Goal: Communication & Community: Participate in discussion

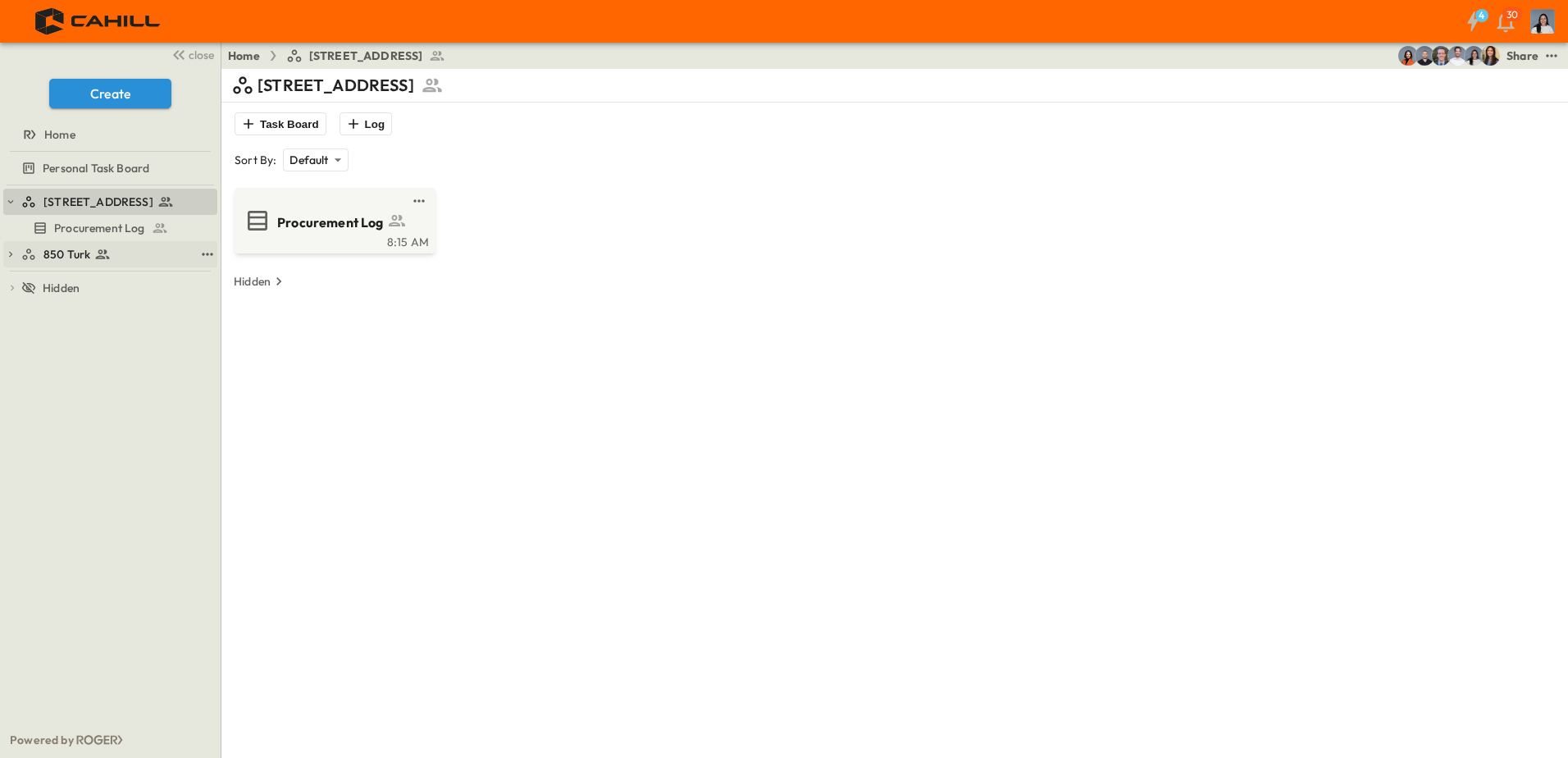
click at [144, 260] on div "850 Turk" at bounding box center [107, 254] width 173 height 17
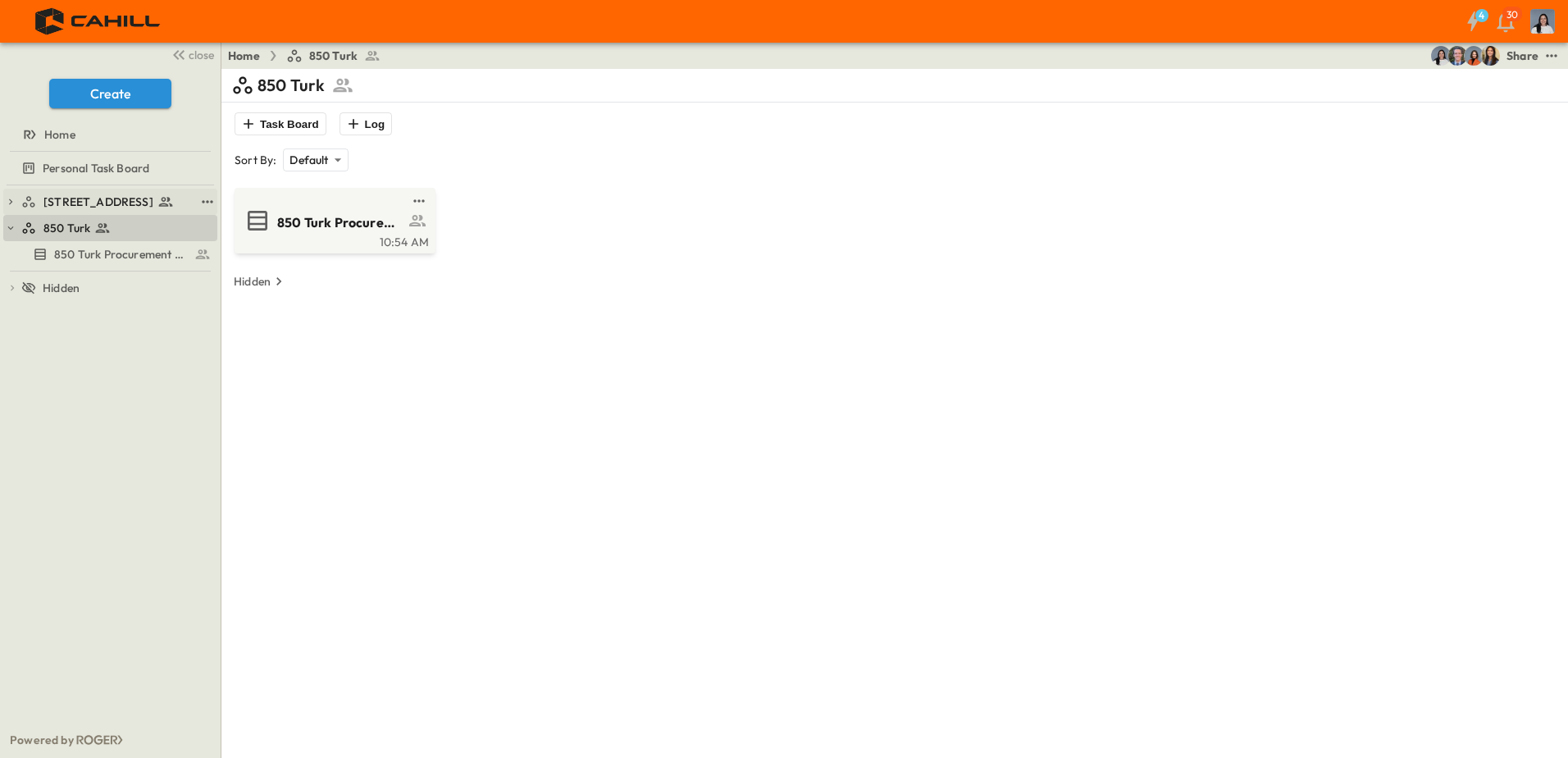
click at [45, 208] on span "[STREET_ADDRESS]" at bounding box center [98, 201] width 110 height 17
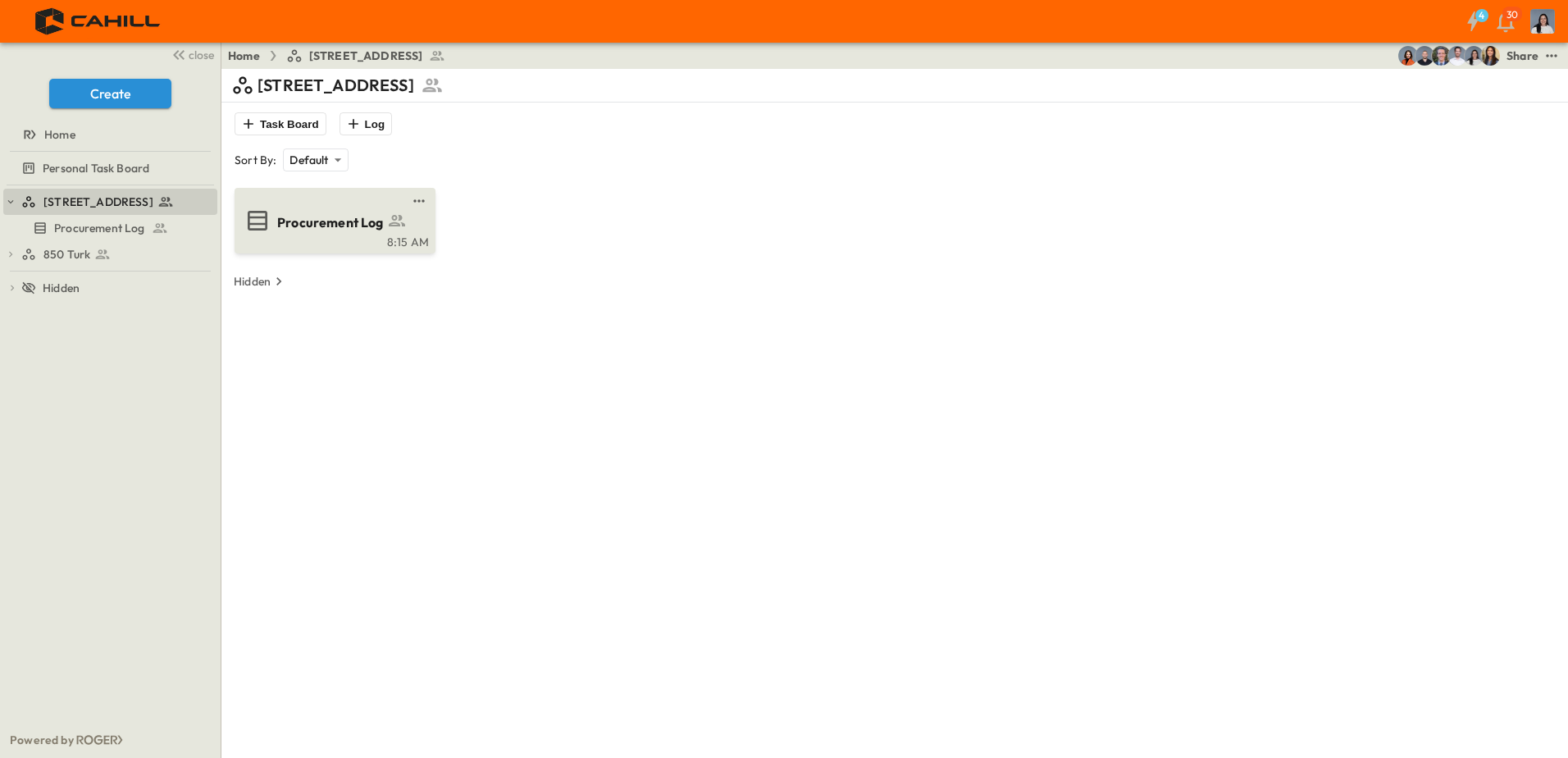
click at [249, 210] on icon at bounding box center [257, 220] width 26 height 26
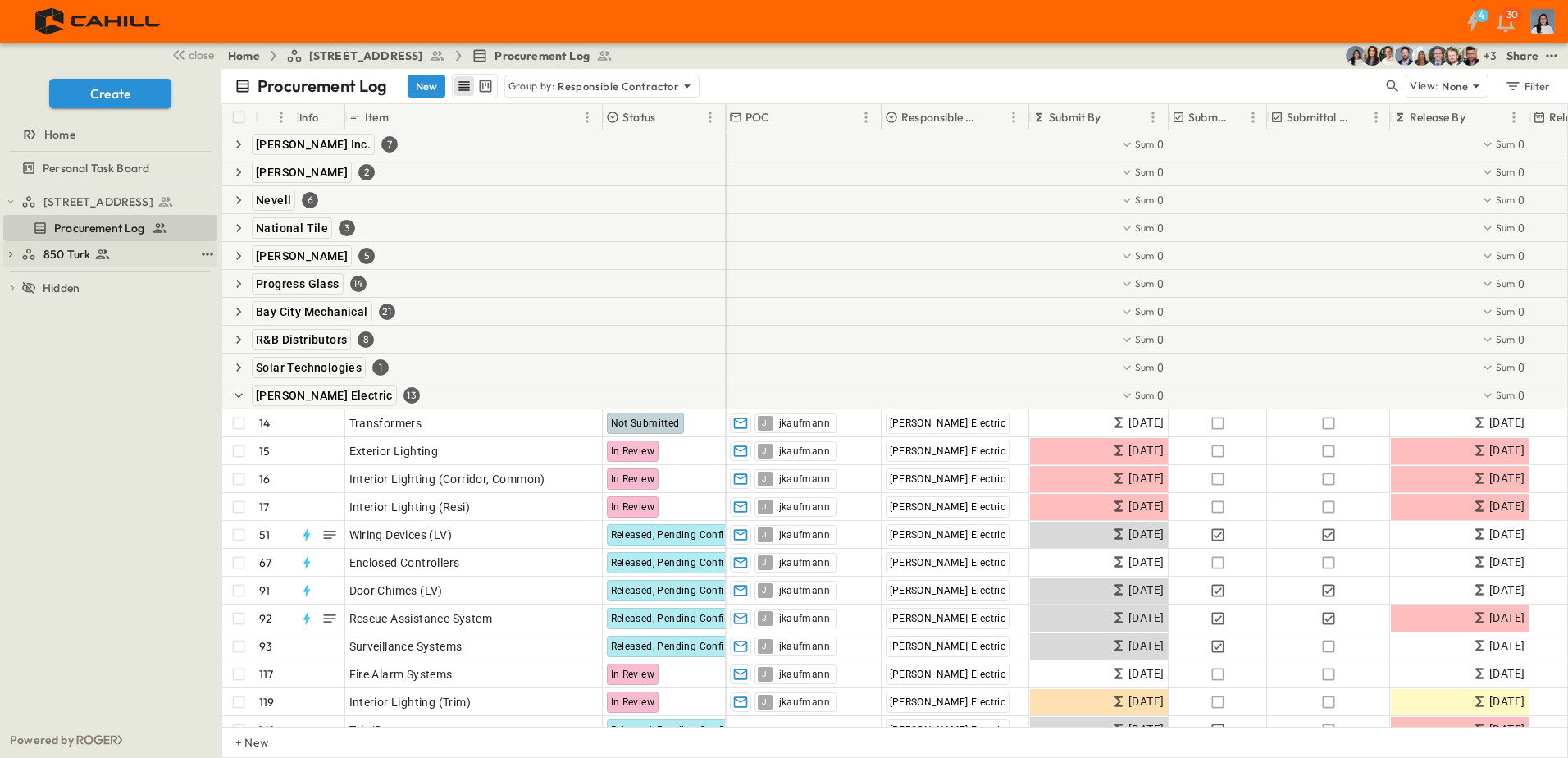
click at [145, 256] on div "850 Turk" at bounding box center [107, 254] width 173 height 17
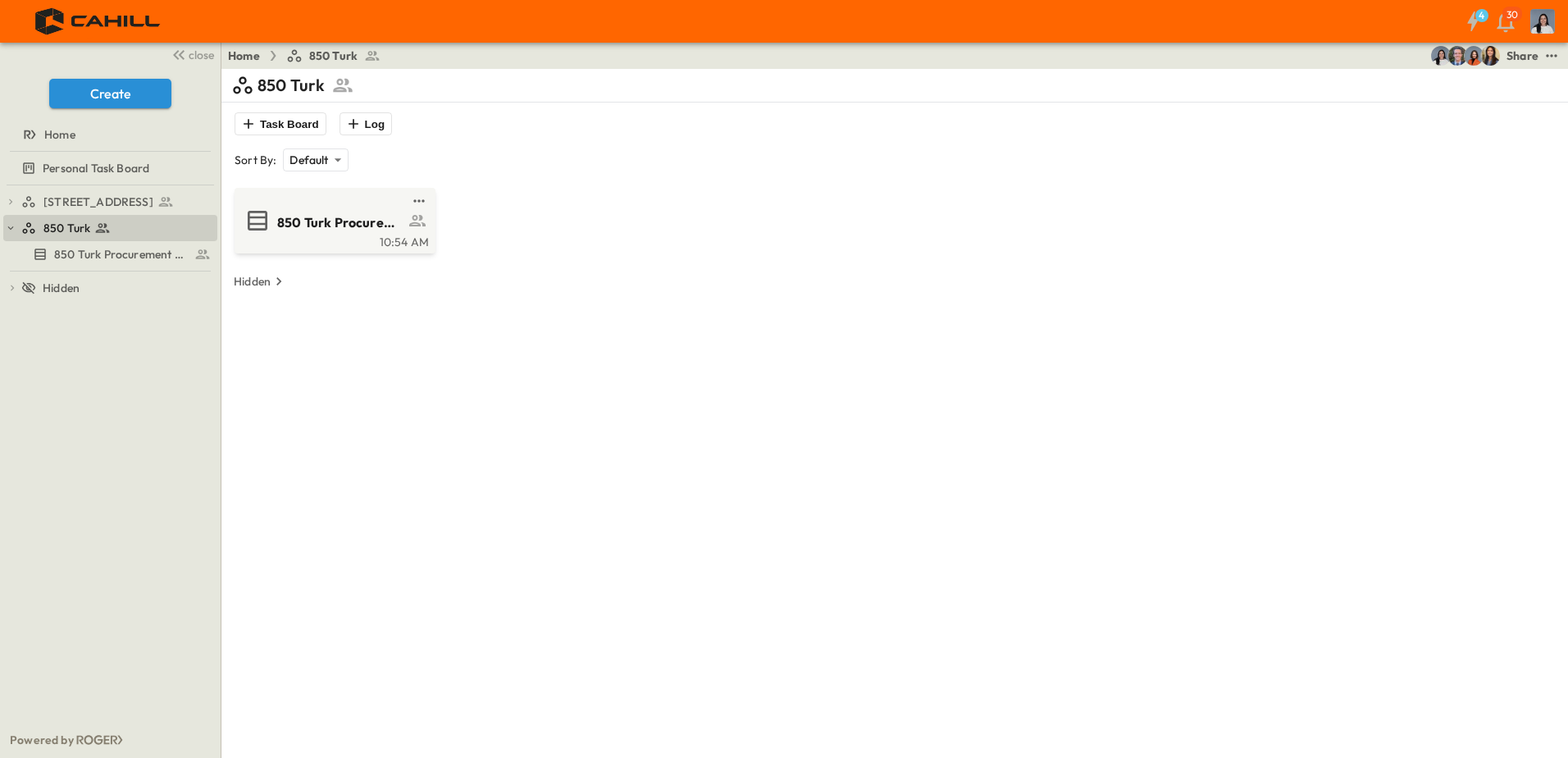
click at [173, 267] on div at bounding box center [111, 268] width 214 height 4
click at [176, 254] on icon at bounding box center [183, 254] width 17 height 17
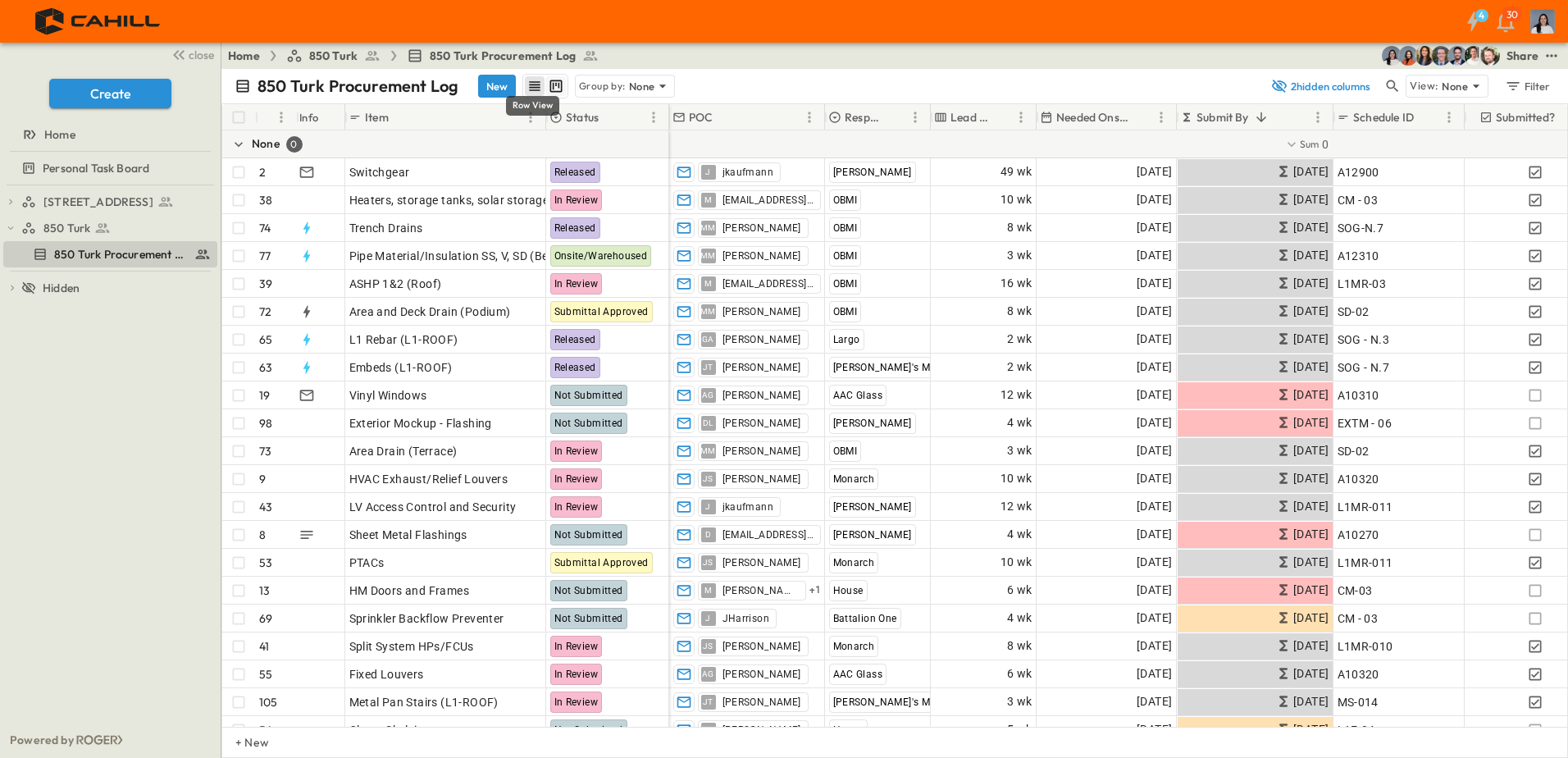
click at [557, 79] on icon "kanban view" at bounding box center [556, 86] width 17 height 17
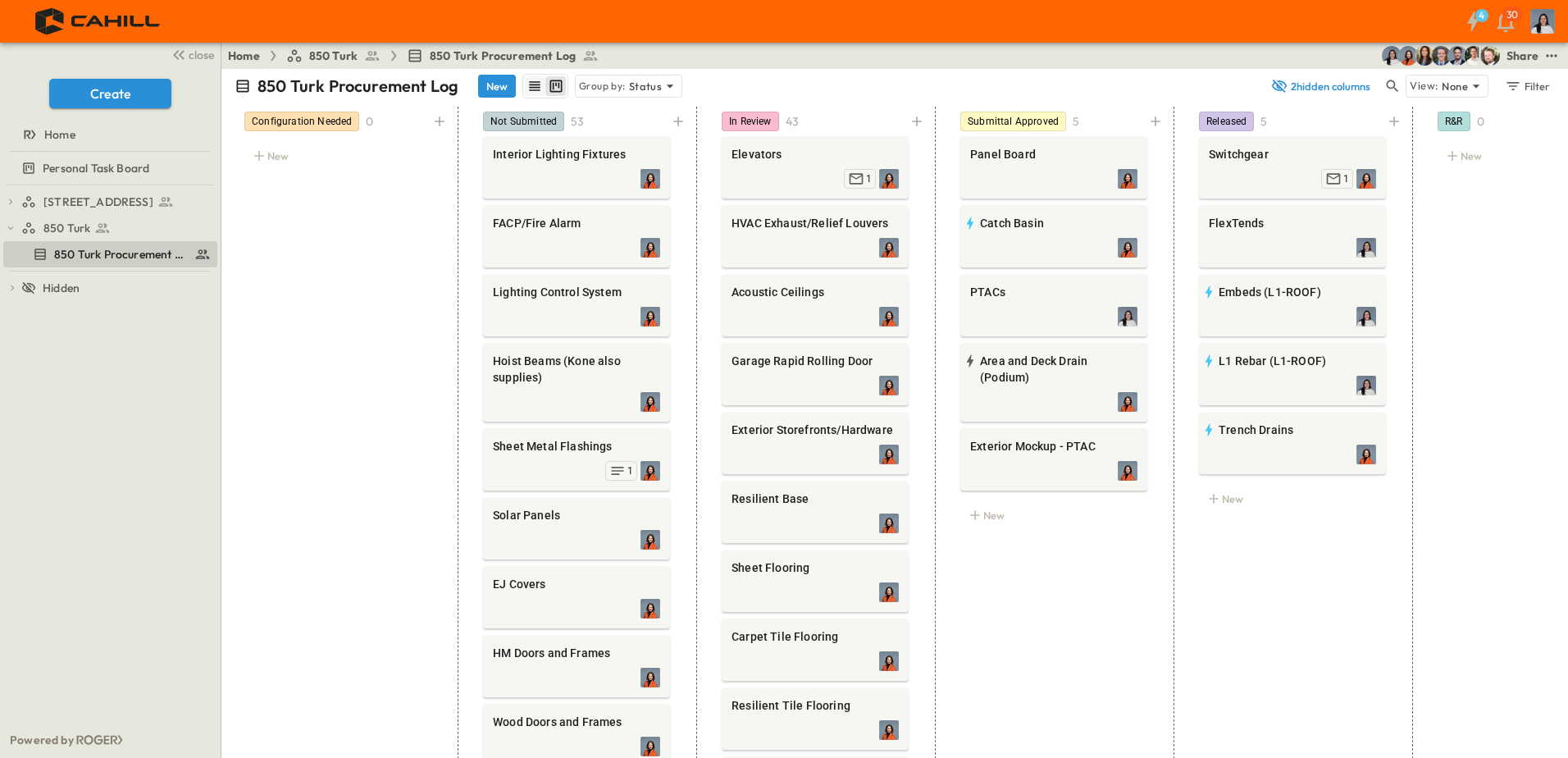
click at [538, 89] on icon "row view" at bounding box center [535, 86] width 17 height 17
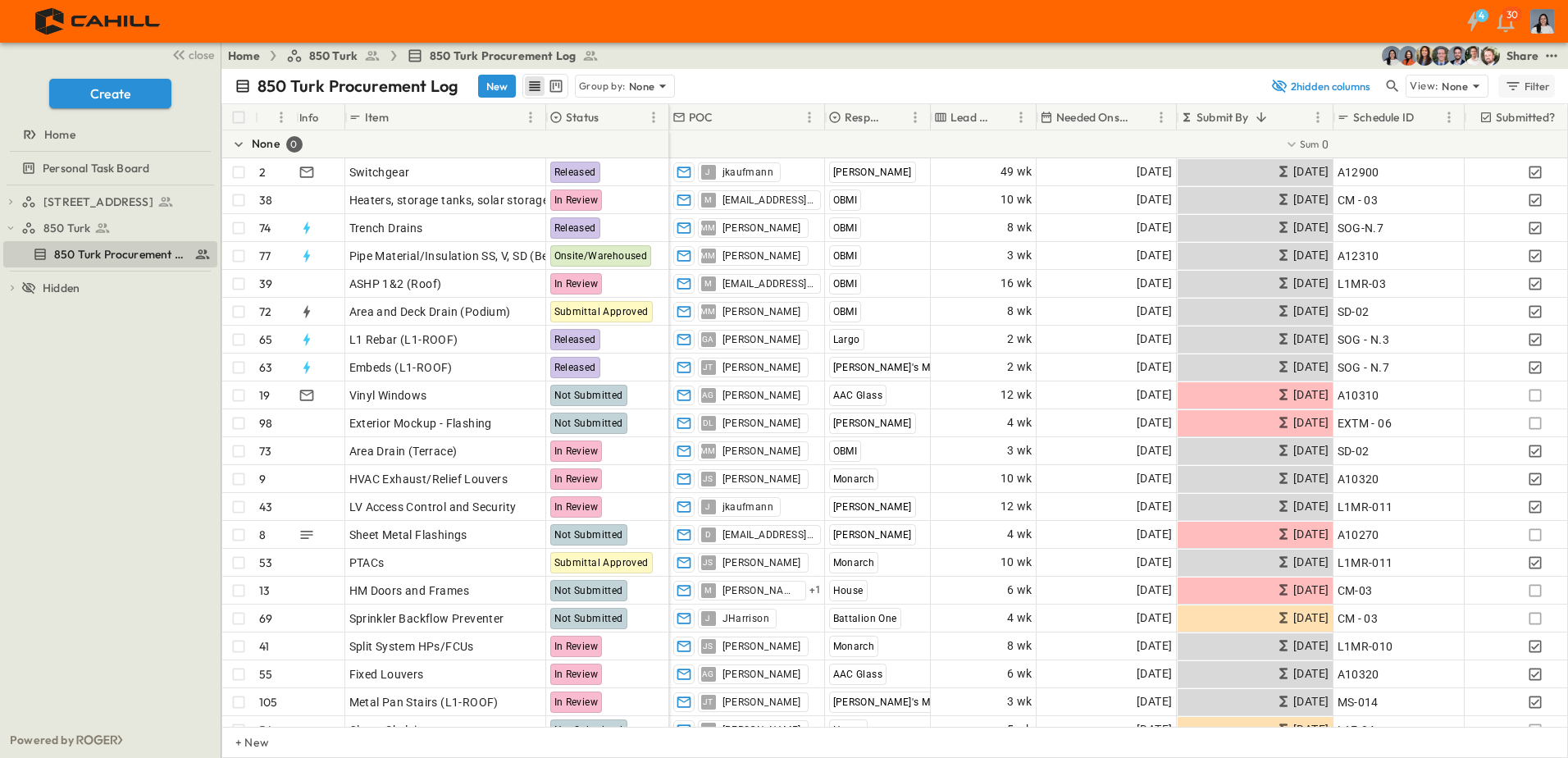
click at [1511, 88] on icon "button" at bounding box center [1513, 86] width 17 height 17
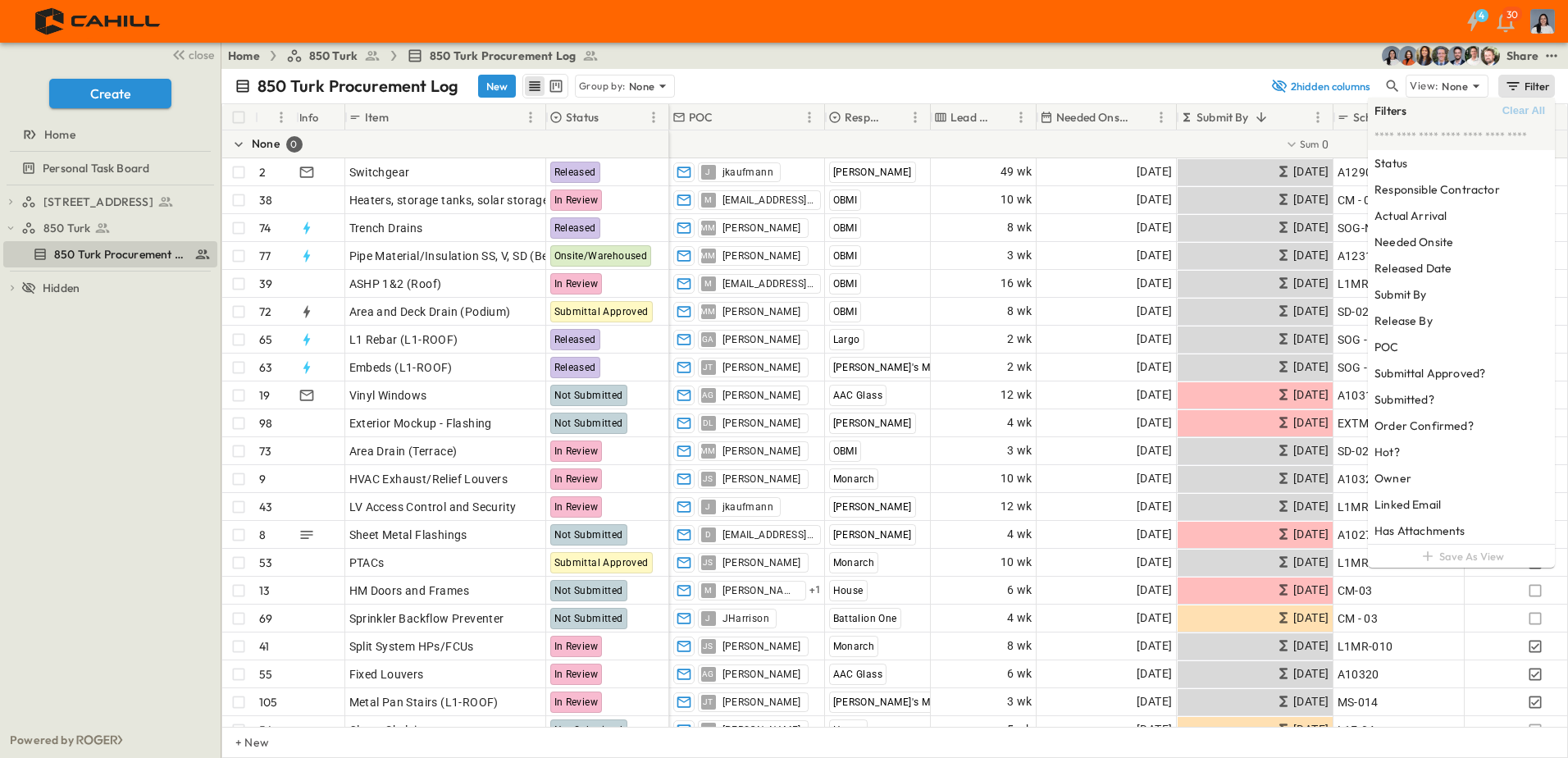
click at [1511, 88] on icon "button" at bounding box center [1513, 86] width 17 height 17
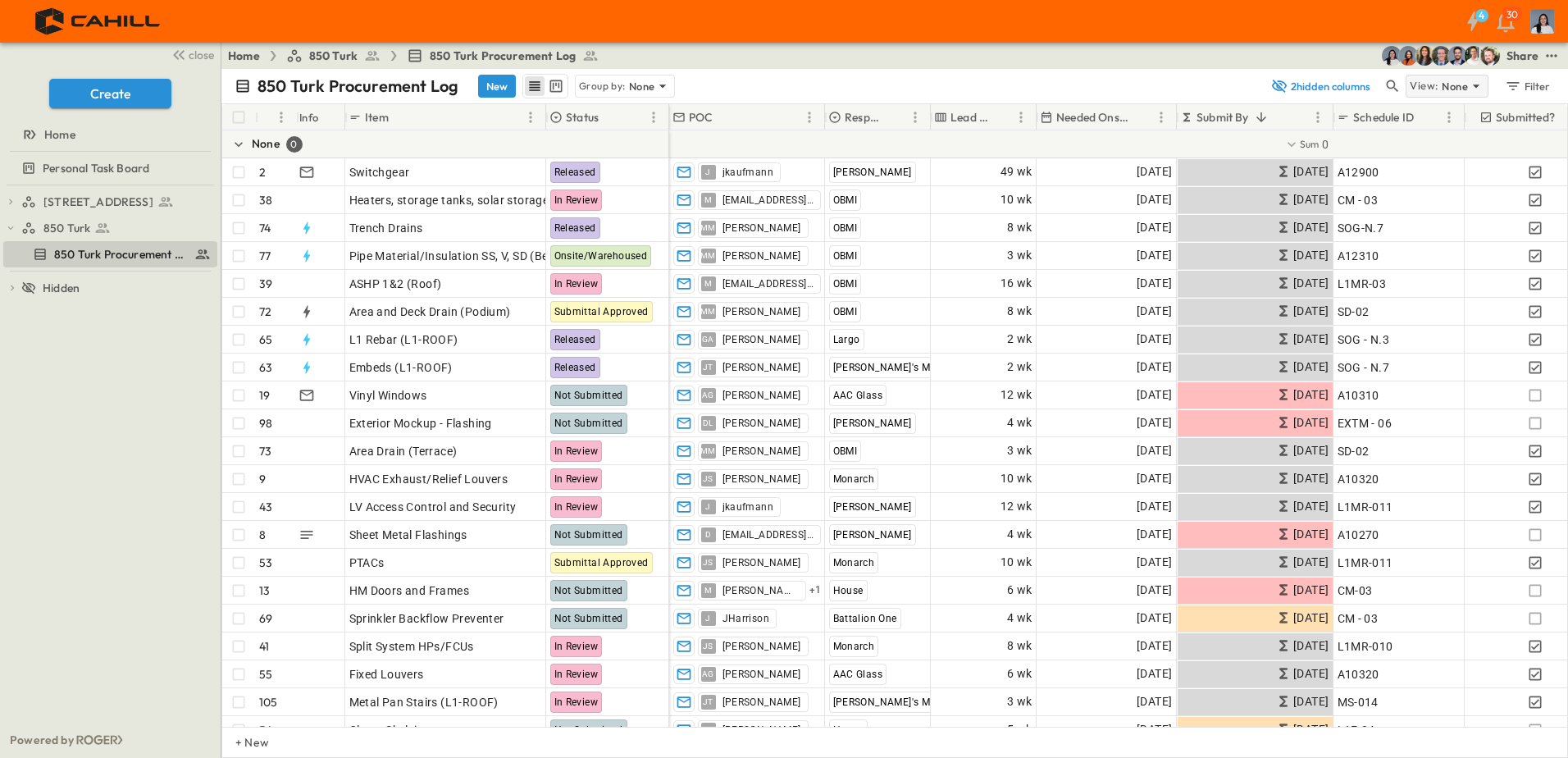
click at [1478, 84] on icon at bounding box center [1476, 86] width 17 height 17
drag, startPoint x: 1157, startPoint y: 69, endPoint x: 1169, endPoint y: 70, distance: 12.0
click at [1158, 69] on div "850 Turk Procurement Log New Group by: None 2 hidden columns View: None Filter" at bounding box center [895, 85] width 1347 height 34
